Goal: Information Seeking & Learning: Learn about a topic

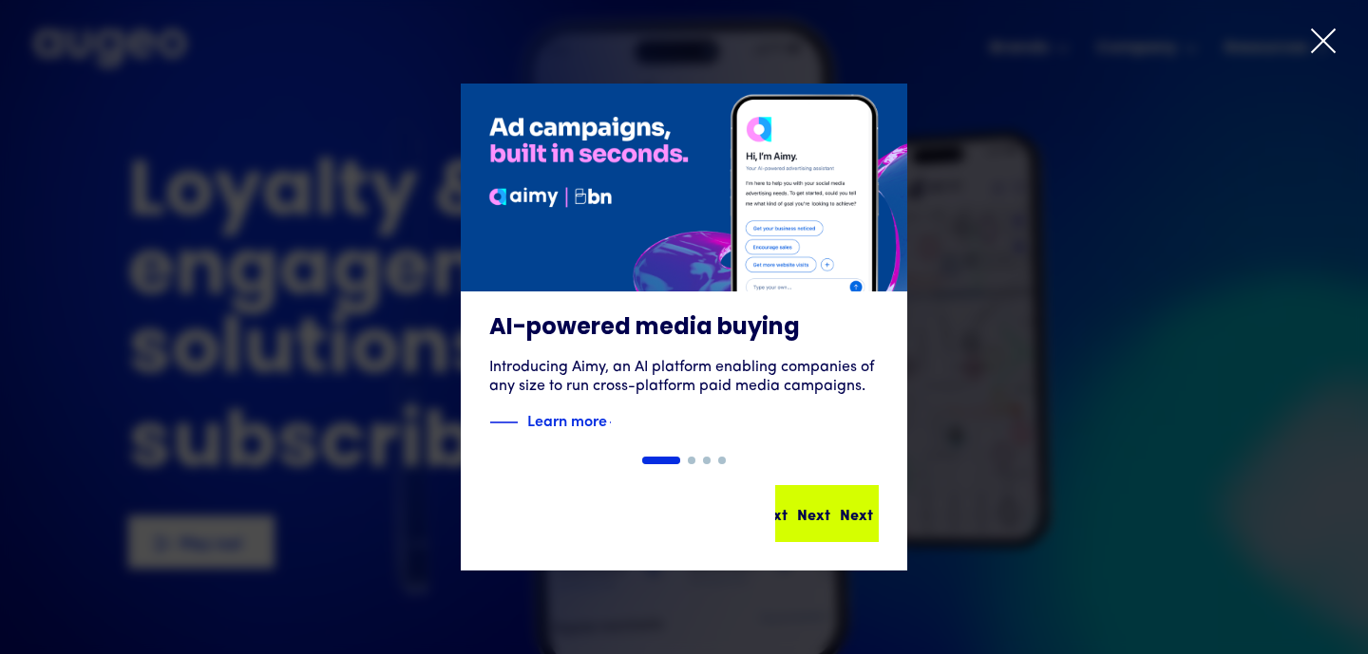
click at [837, 518] on div "Next Next Next Next" at bounding box center [834, 513] width 171 height 23
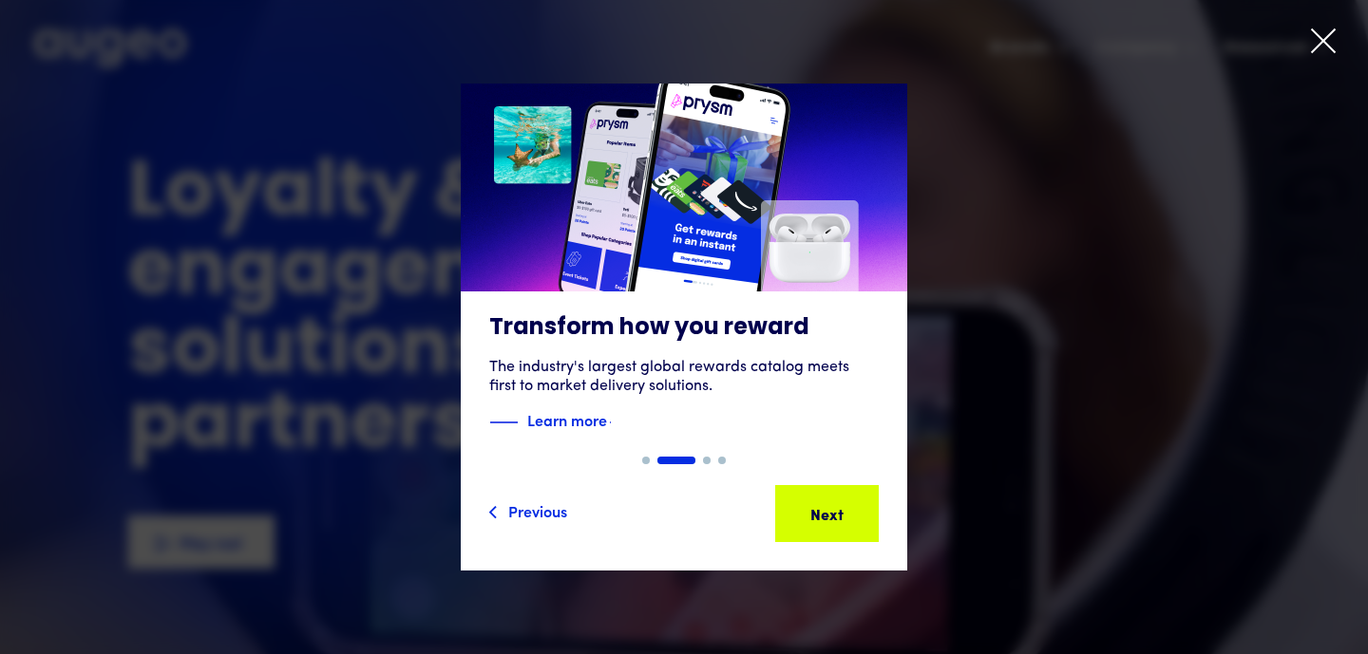
click at [837, 518] on div "Next Next Next Next" at bounding box center [834, 513] width 171 height 23
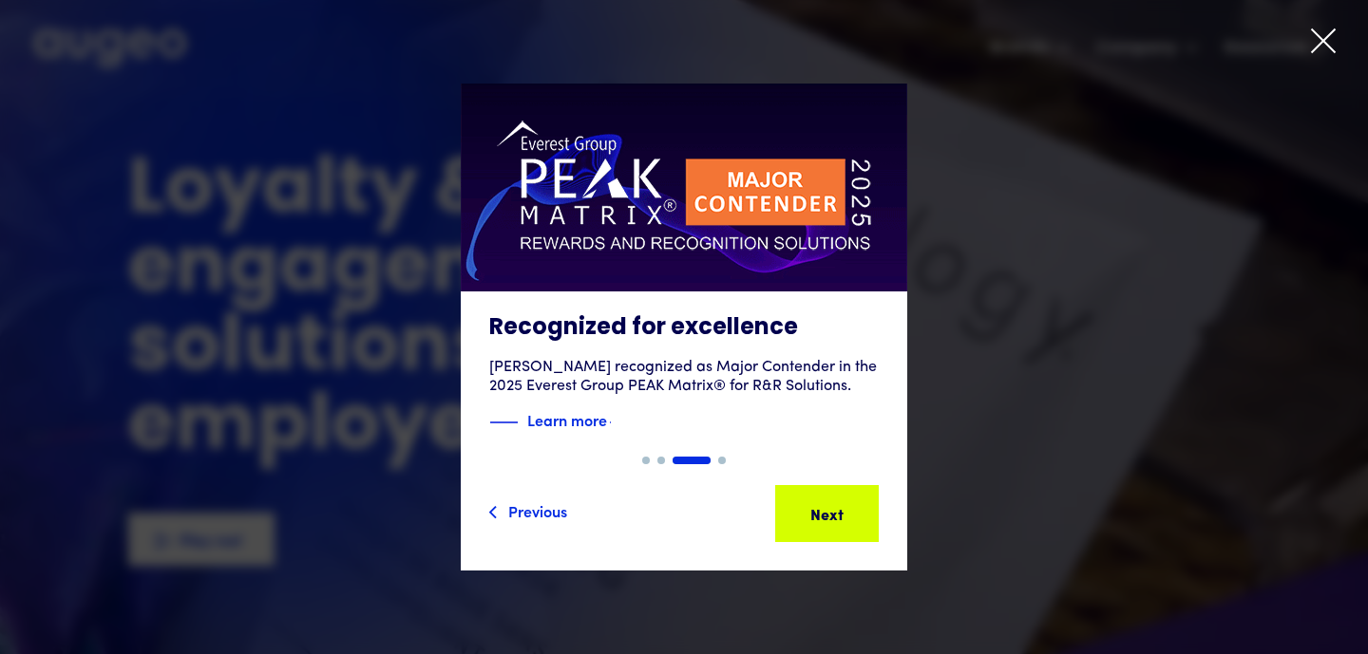
click at [840, 518] on div "Next" at bounding box center [856, 513] width 33 height 23
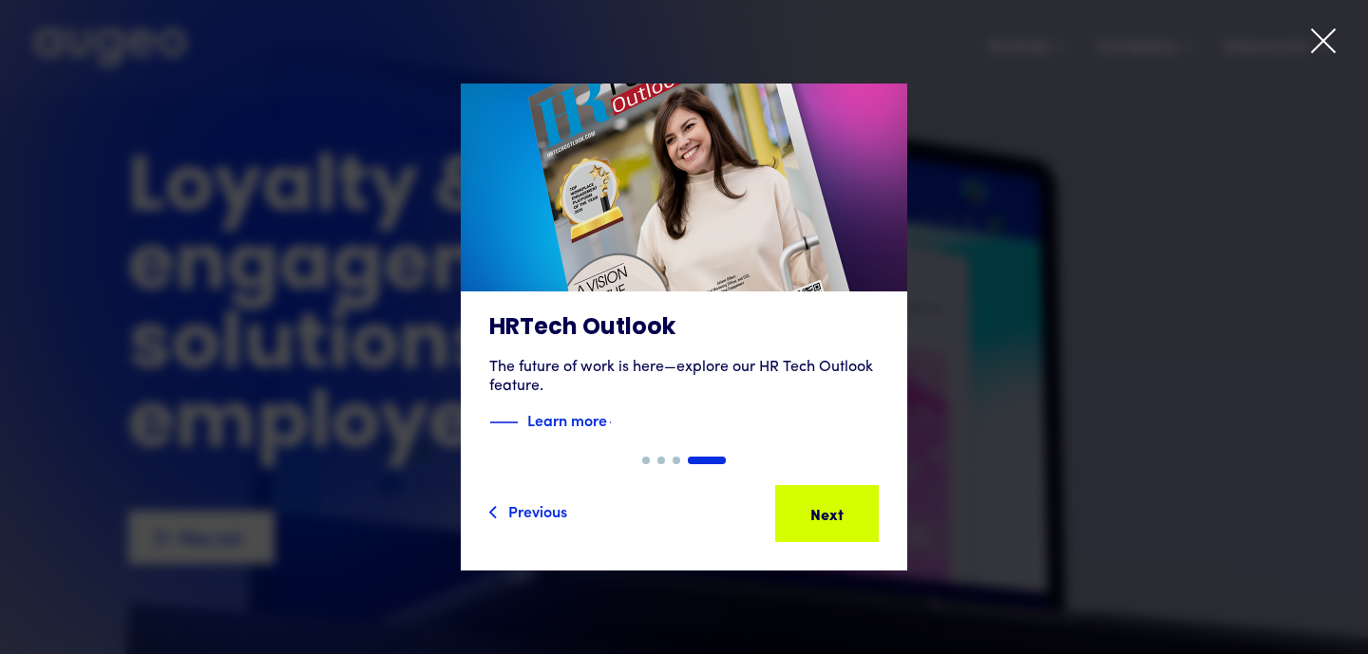
click at [837, 518] on div "Next Next Next Next" at bounding box center [834, 513] width 171 height 23
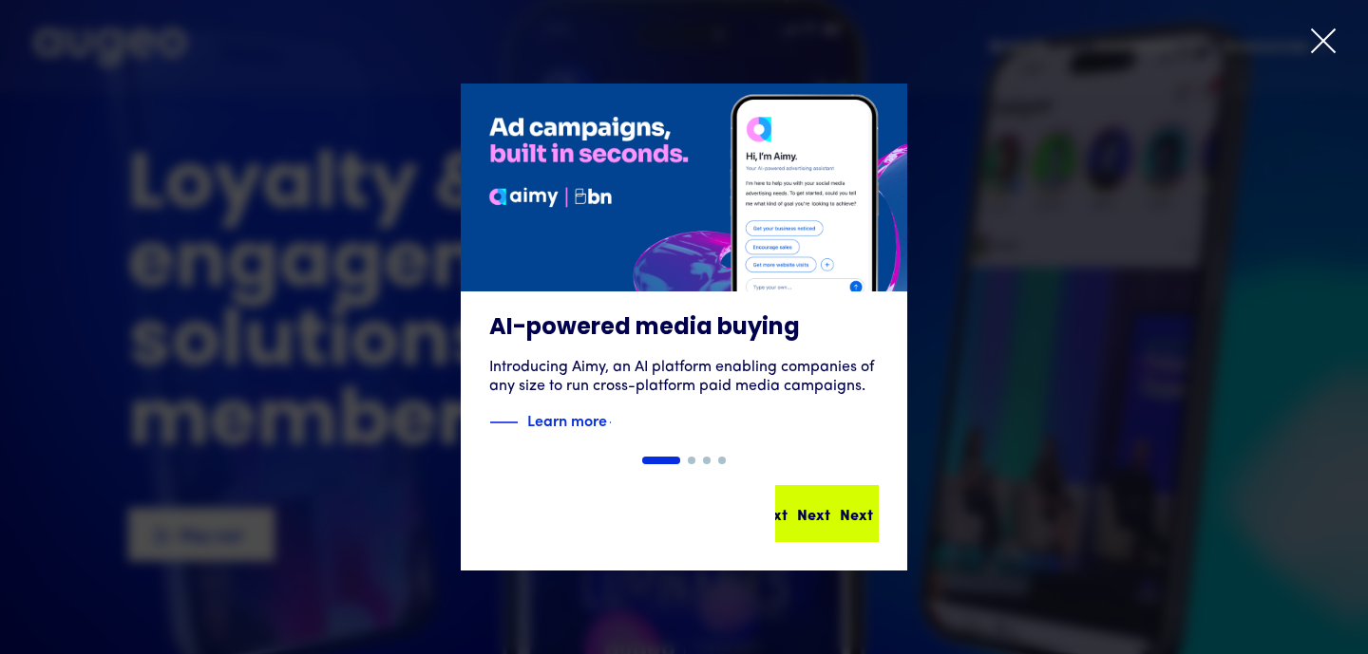
click at [837, 518] on div "Next Next Next Next" at bounding box center [824, 513] width 171 height 23
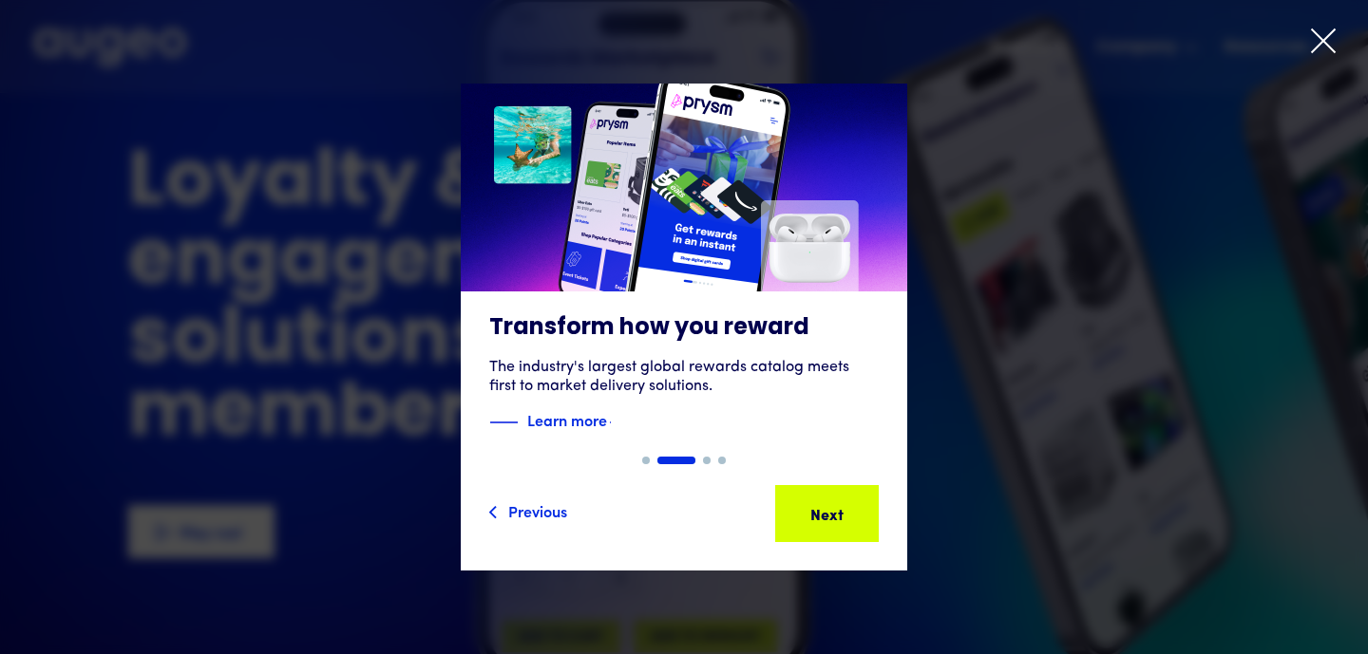
click at [840, 518] on div "Next" at bounding box center [856, 513] width 33 height 23
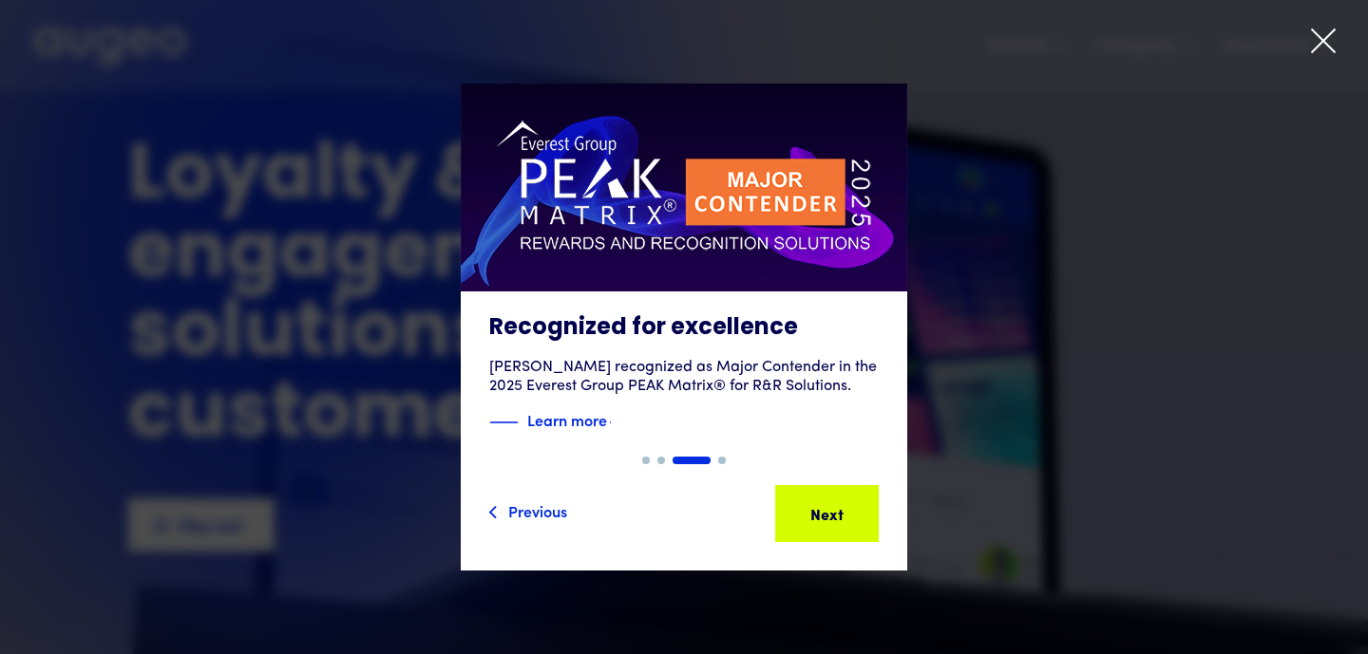
click at [840, 518] on div "Next" at bounding box center [856, 513] width 33 height 23
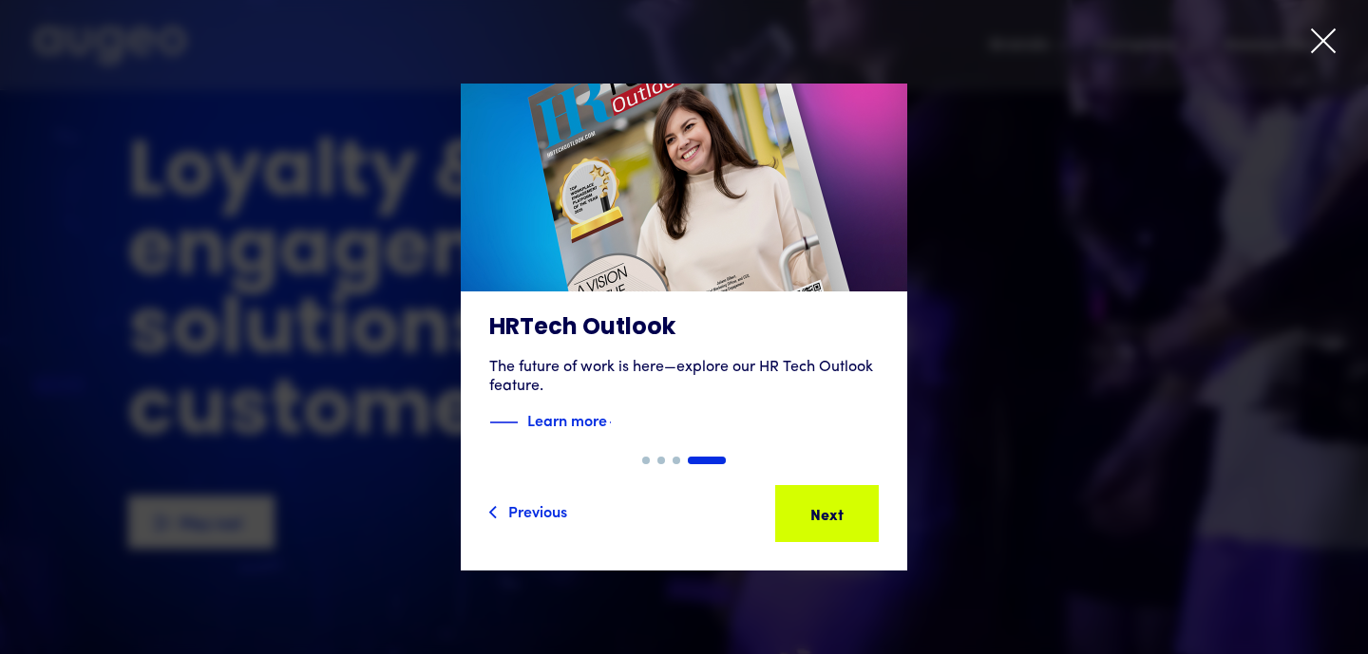
scroll to position [16, 0]
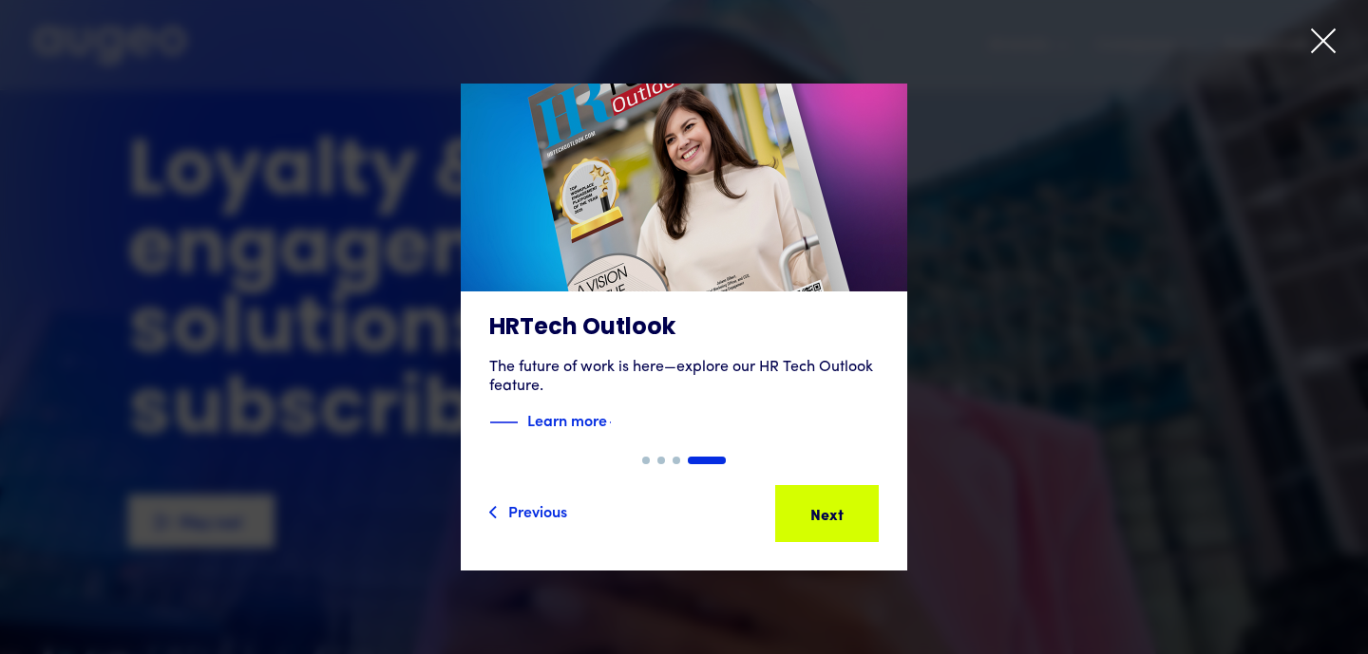
click at [1322, 47] on icon at bounding box center [1323, 41] width 28 height 28
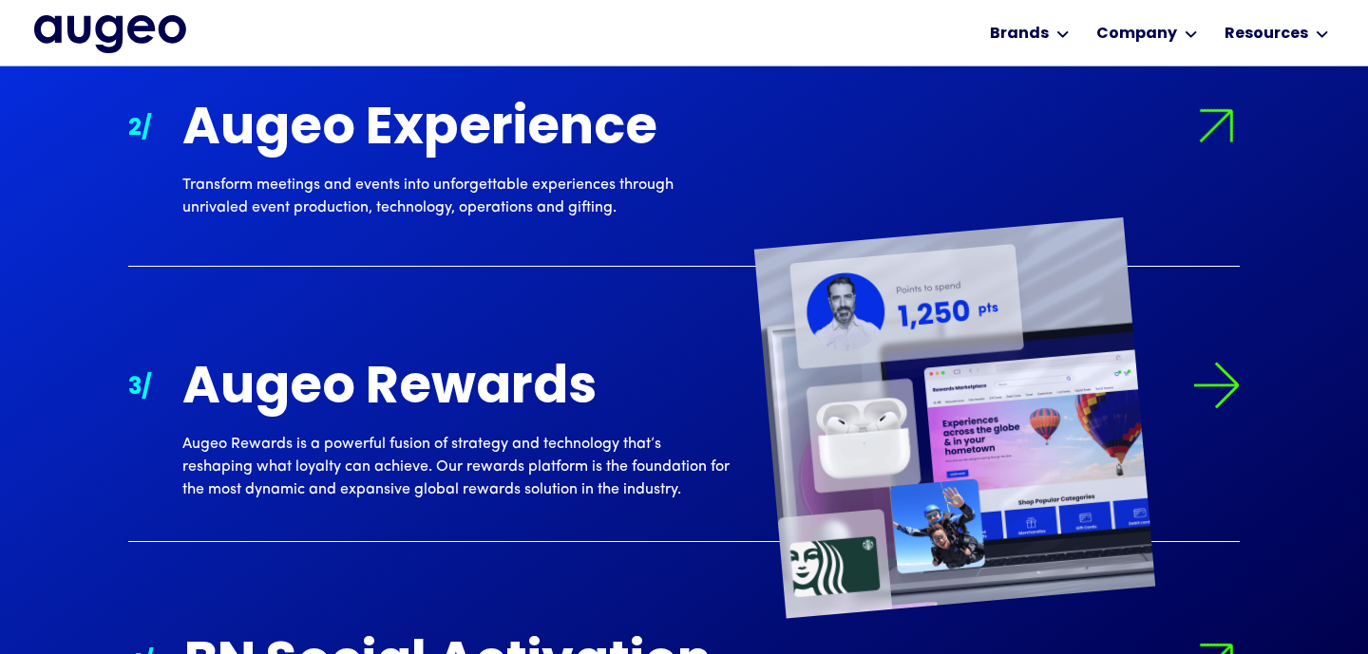
scroll to position [2020, 0]
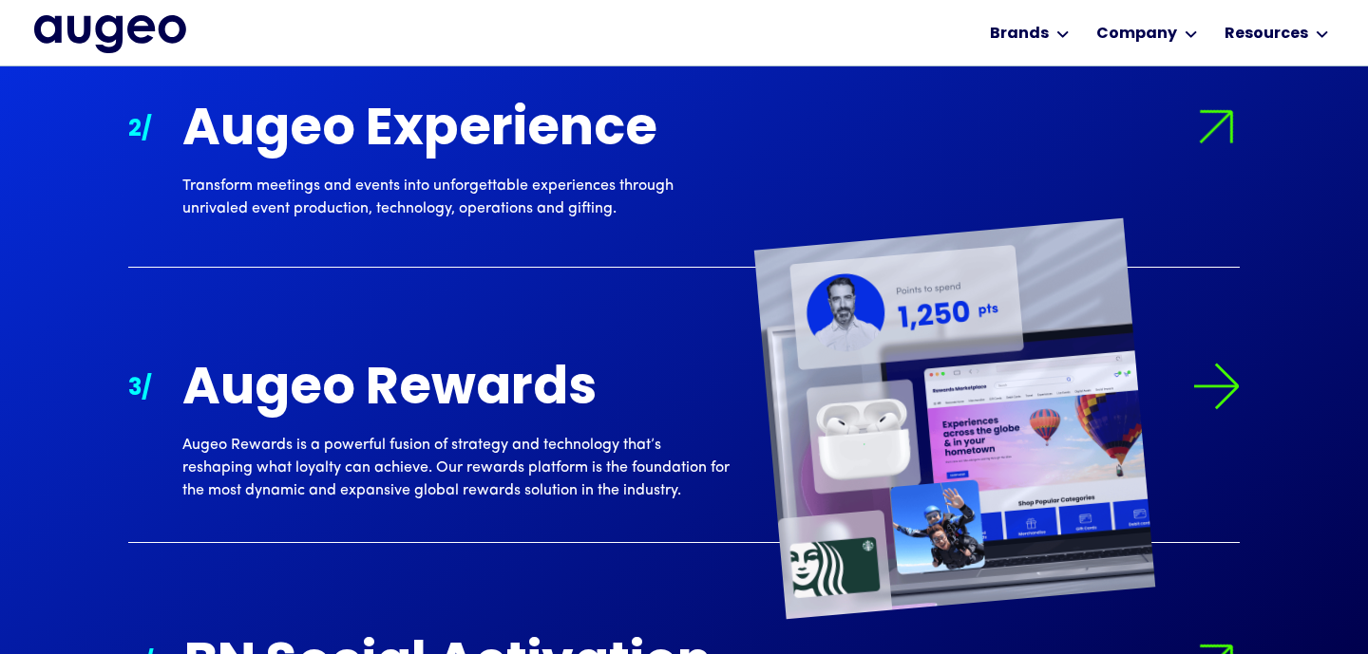
click at [1218, 386] on img at bounding box center [1215, 386] width 47 height 47
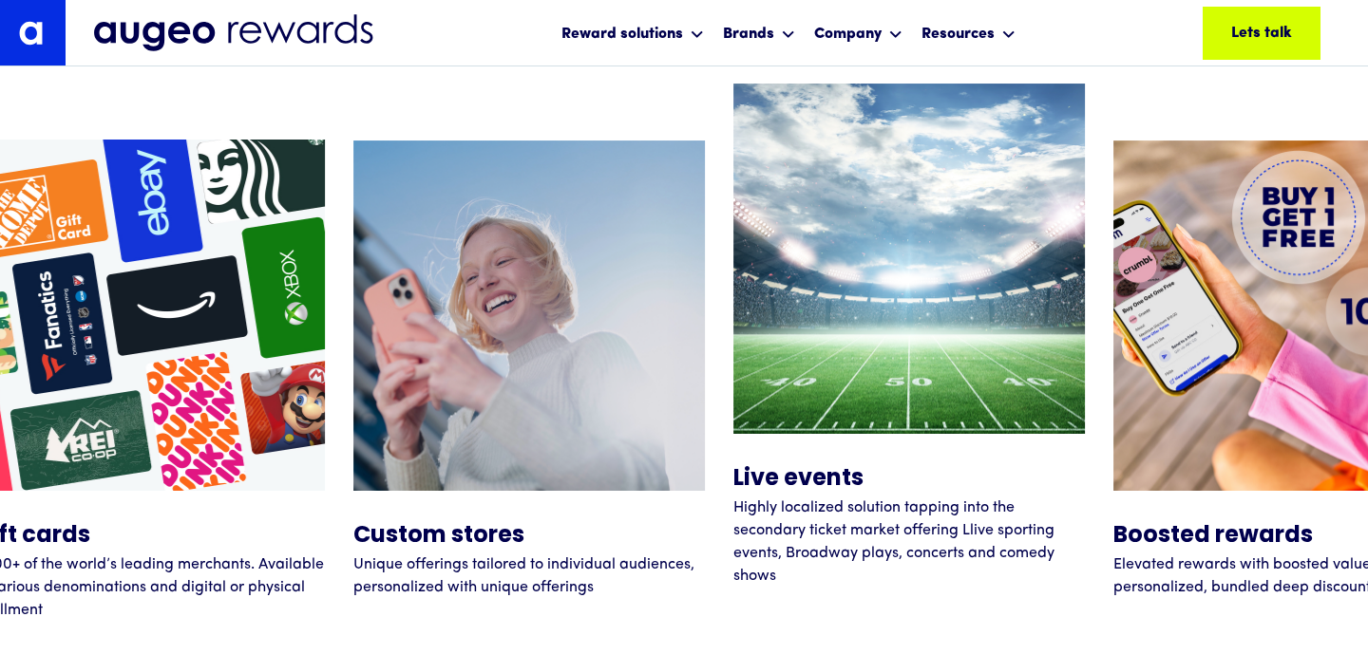
scroll to position [7357, 0]
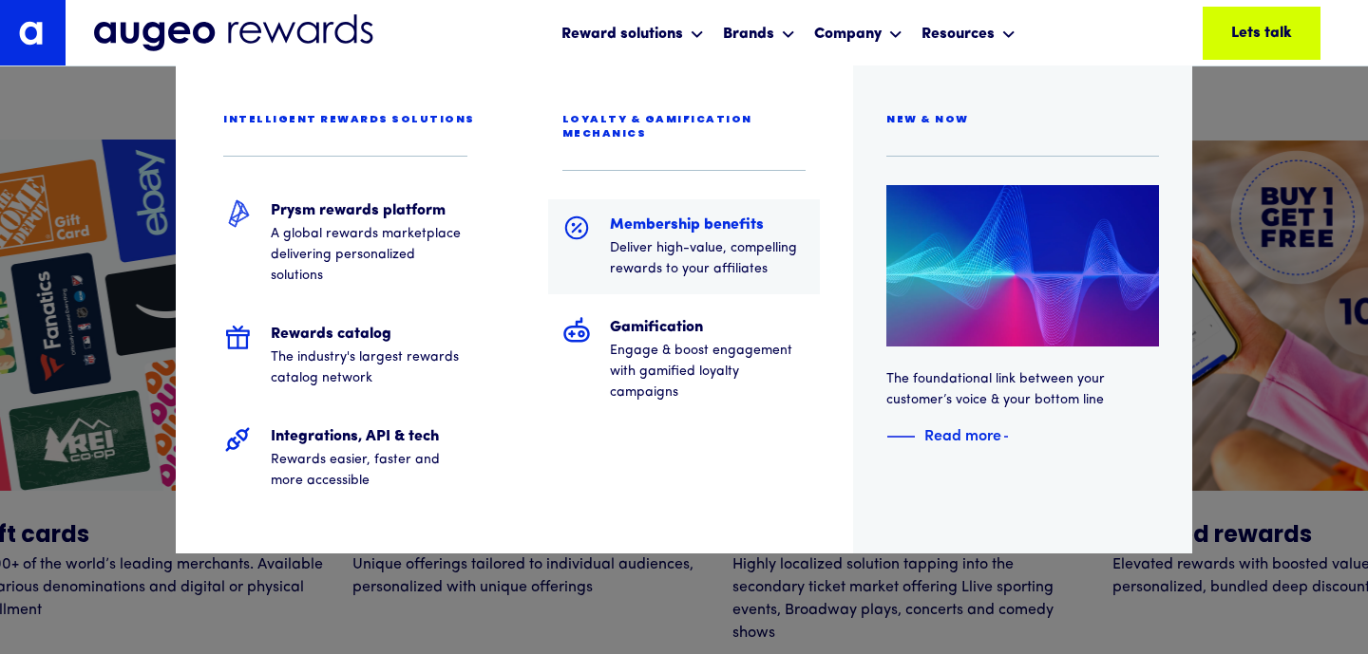
click at [648, 214] on h5 "Membership benefits" at bounding box center [708, 225] width 197 height 23
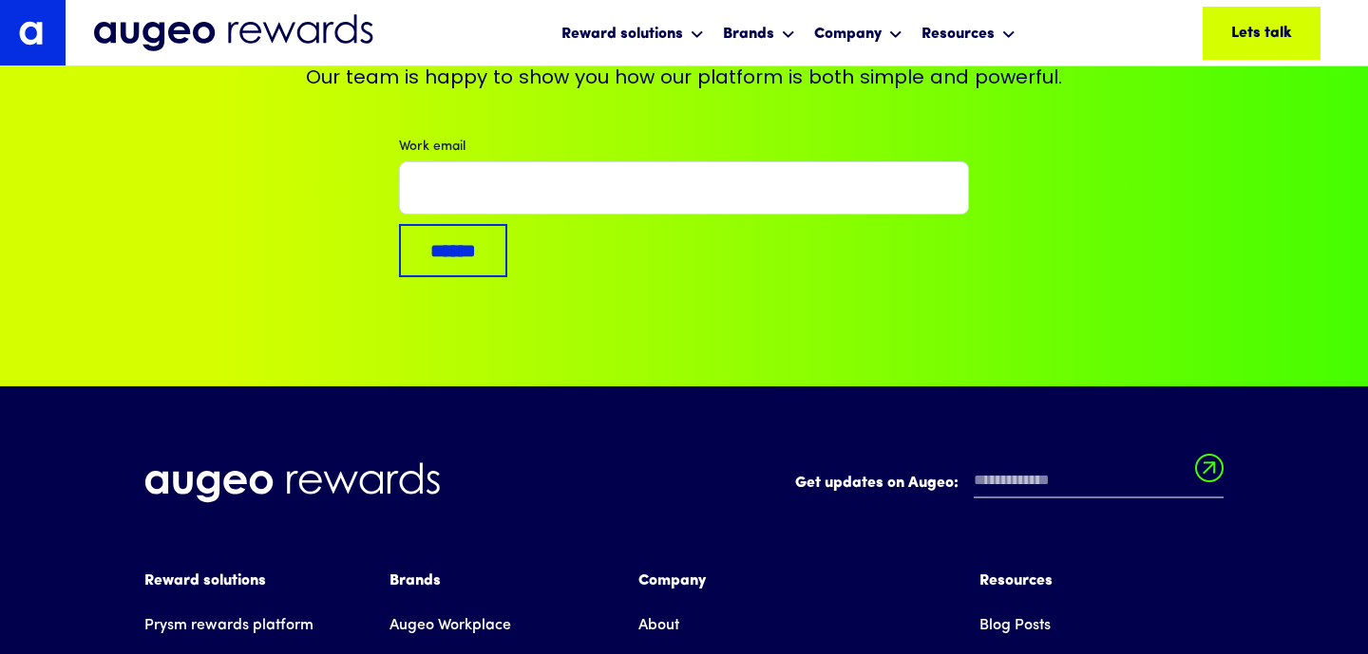
scroll to position [7291, 0]
